Goal: Task Accomplishment & Management: Use online tool/utility

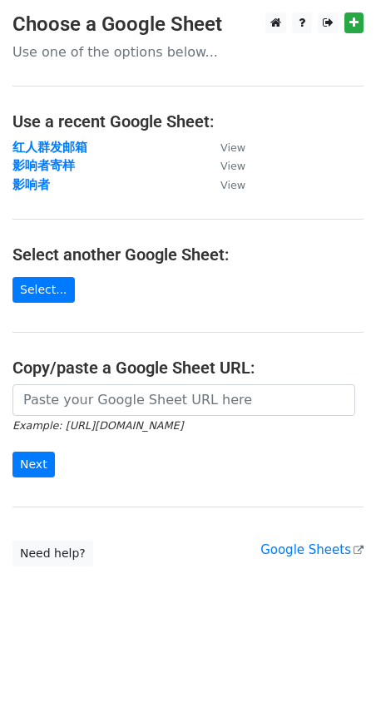
click at [82, 146] on strong "红人群发邮箱" at bounding box center [49, 147] width 75 height 15
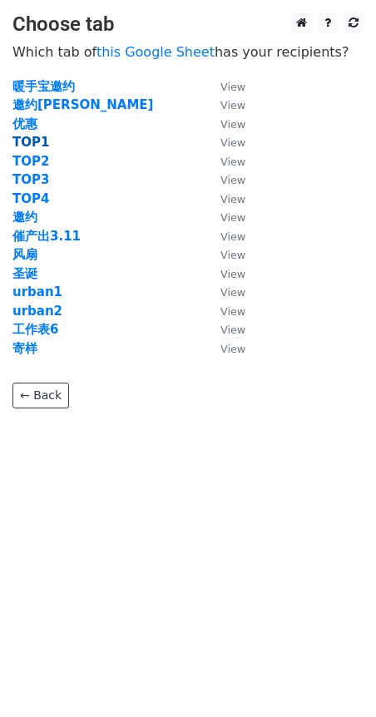
click at [39, 141] on strong "TOP1" at bounding box center [30, 142] width 37 height 15
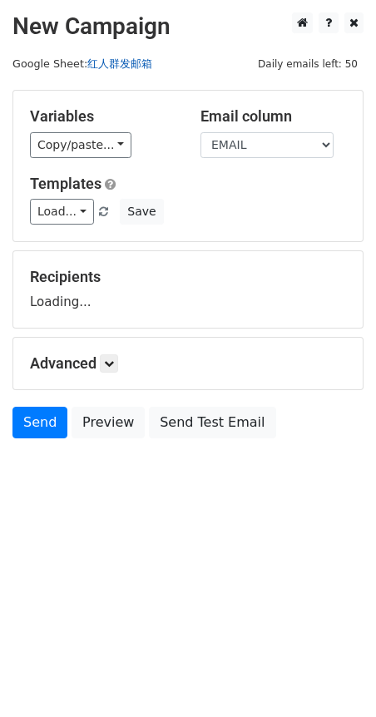
click at [111, 61] on link "红人群发邮箱" at bounding box center [119, 63] width 65 height 12
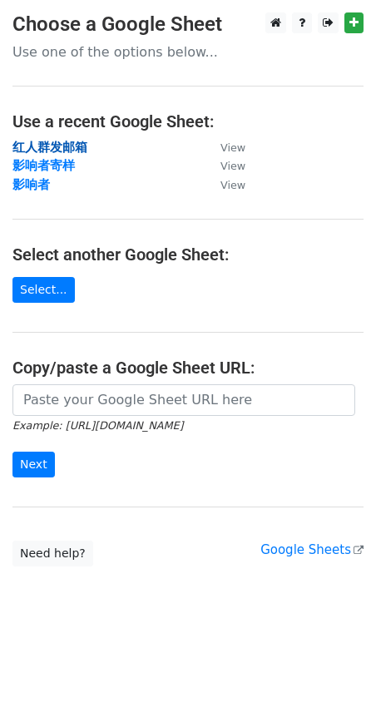
click at [78, 148] on strong "红人群发邮箱" at bounding box center [49, 147] width 75 height 15
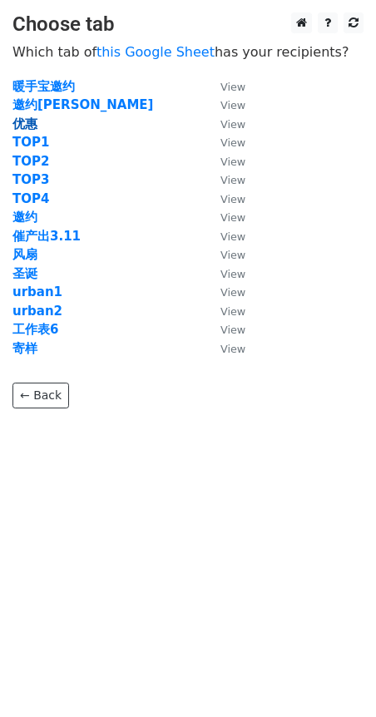
click at [29, 118] on strong "优惠" at bounding box center [24, 123] width 25 height 15
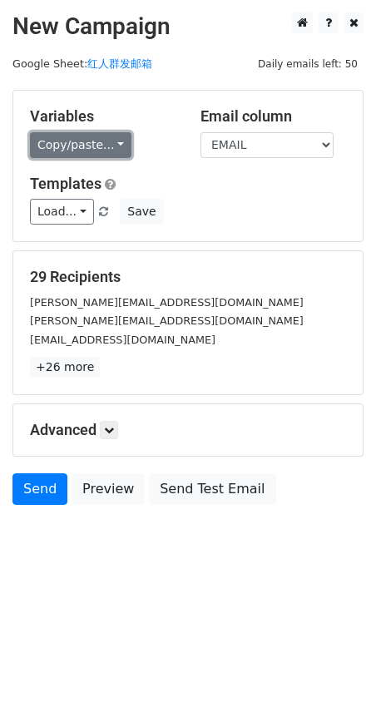
click at [116, 145] on link "Copy/paste..." at bounding box center [80, 145] width 101 height 26
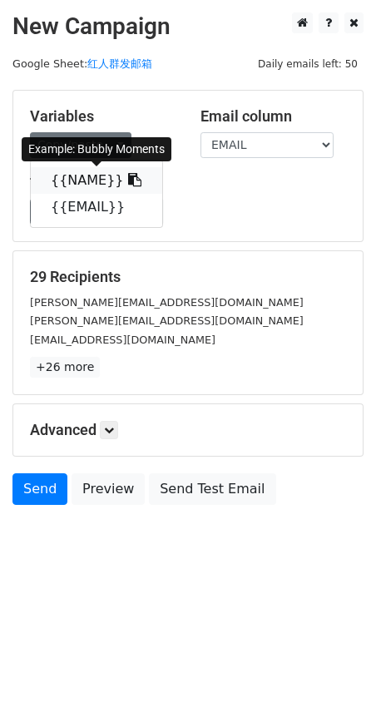
click at [128, 178] on link "{{NAME}}" at bounding box center [96, 180] width 131 height 27
